Goal: Transaction & Acquisition: Subscribe to service/newsletter

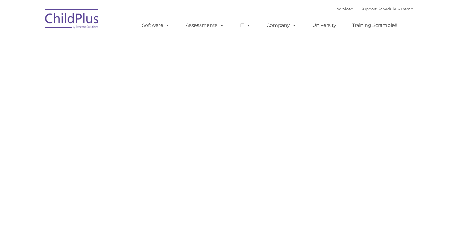
type input ""
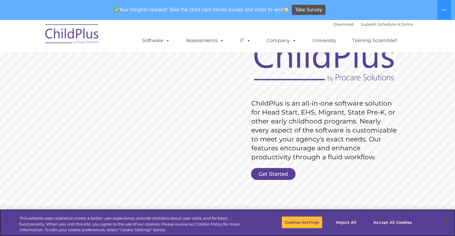
scroll to position [22, 0]
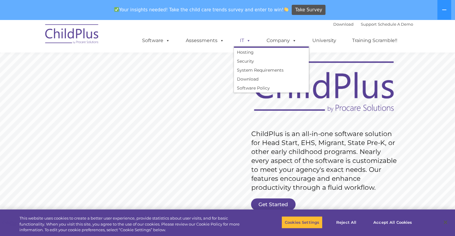
click at [244, 42] on span at bounding box center [247, 41] width 7 height 6
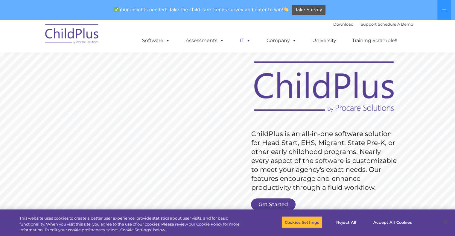
click at [244, 42] on span at bounding box center [247, 41] width 7 height 6
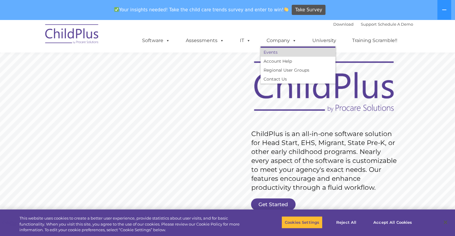
click at [282, 51] on link "Events" at bounding box center [297, 52] width 75 height 9
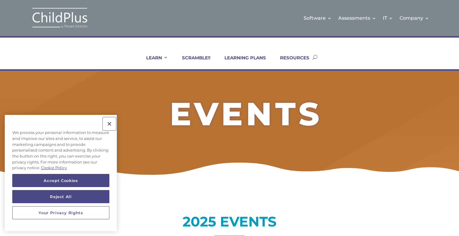
click at [109, 125] on button "Close" at bounding box center [109, 123] width 13 height 13
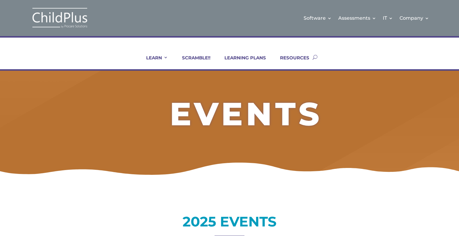
drag, startPoint x: 453, startPoint y: 85, endPoint x: 457, endPoint y: 114, distance: 29.8
click at [457, 114] on div "EVENTS" at bounding box center [229, 124] width 459 height 106
click at [256, 57] on link "LEARNING PLANS" at bounding box center [241, 62] width 49 height 14
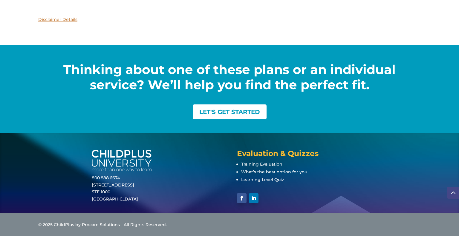
scroll to position [811, 0]
